Goal: Find specific page/section: Find specific page/section

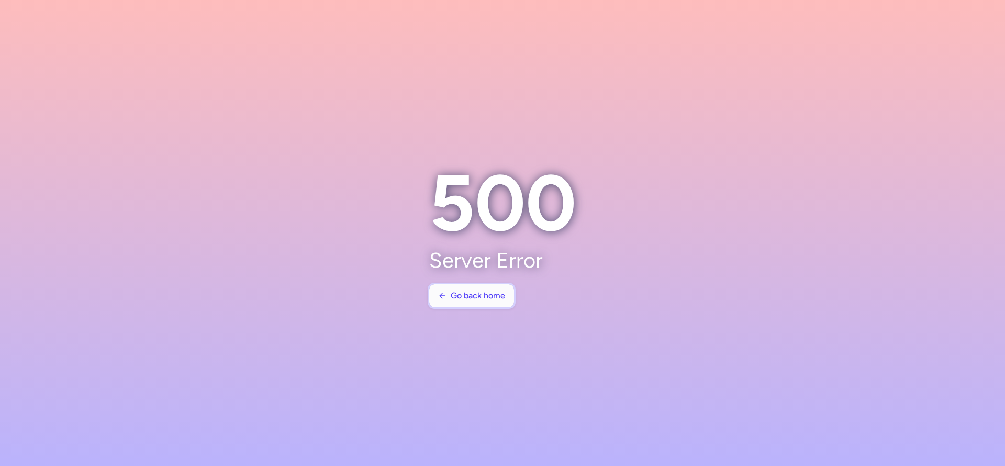
click at [488, 296] on span "Go back home" at bounding box center [478, 295] width 54 height 9
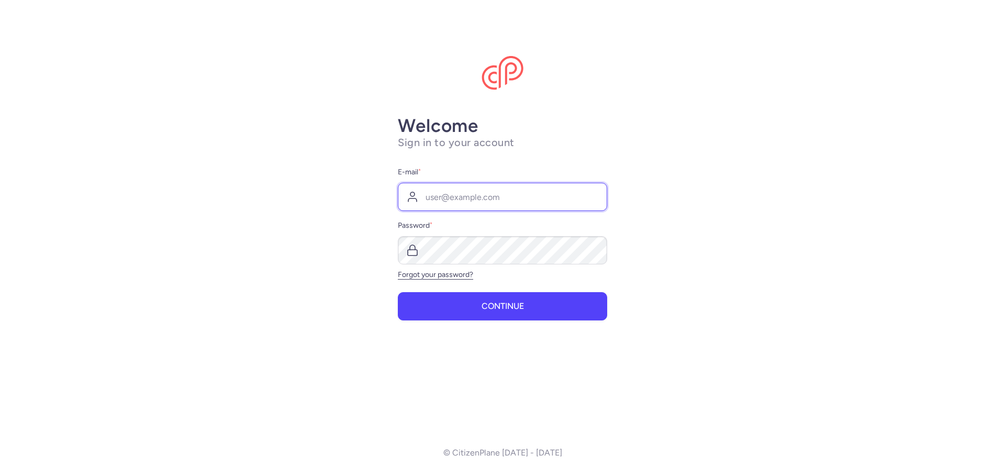
type input "[PERSON_NAME][EMAIL_ADDRESS][DOMAIN_NAME]"
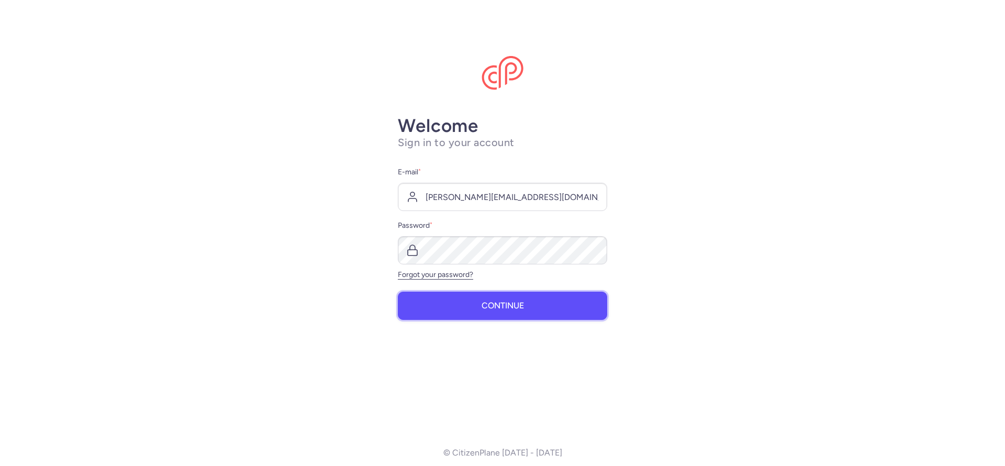
click at [483, 305] on span "Continue" at bounding box center [503, 305] width 42 height 9
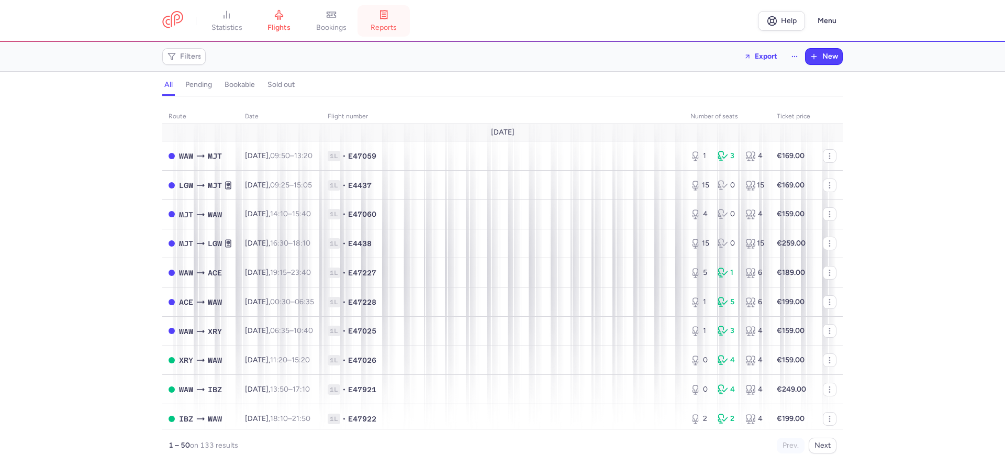
click at [379, 29] on span "reports" at bounding box center [384, 27] width 26 height 9
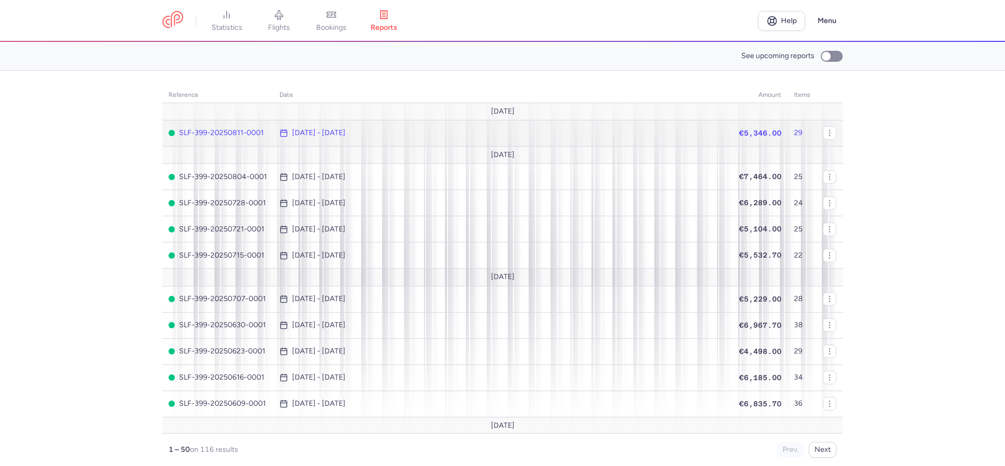
click at [345, 129] on time "[DATE] - [DATE]" at bounding box center [318, 133] width 53 height 8
